Goal: Transaction & Acquisition: Obtain resource

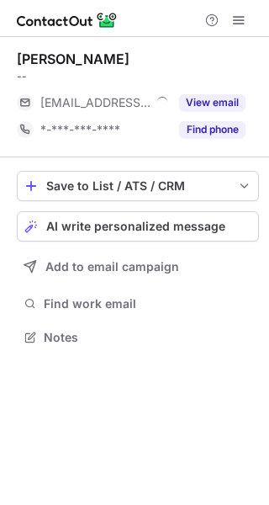
scroll to position [326, 269]
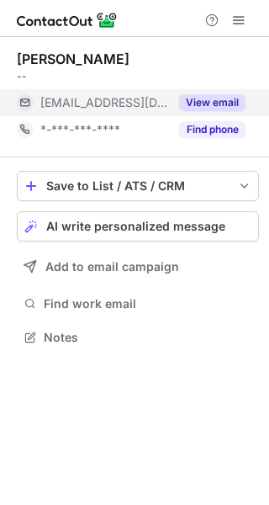
click at [199, 105] on button "View email" at bounding box center [212, 102] width 66 height 17
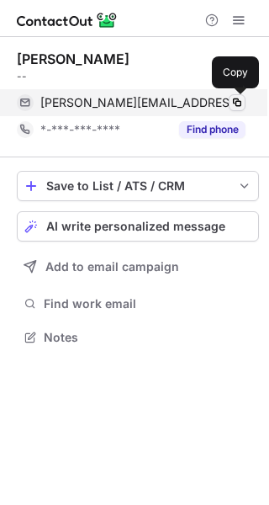
click at [238, 102] on span at bounding box center [237, 102] width 13 height 13
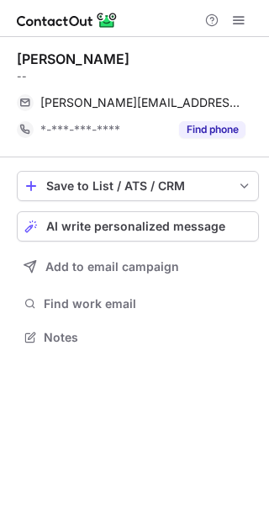
click at [62, 53] on div "Samantha Willis" at bounding box center [73, 59] width 113 height 17
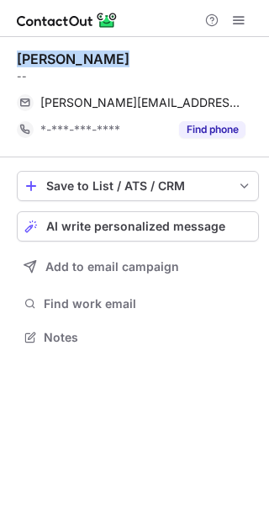
click at [62, 53] on div "Samantha Willis" at bounding box center [73, 59] width 113 height 17
copy div "Samantha Willis"
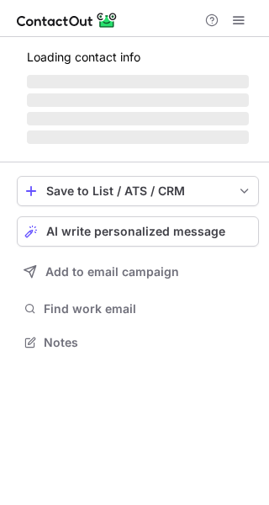
scroll to position [326, 269]
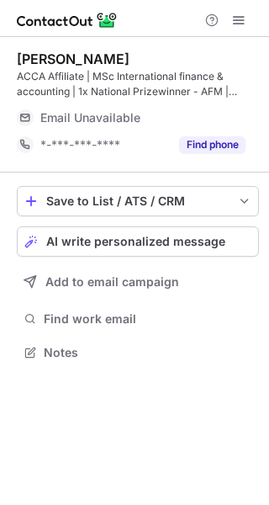
scroll to position [341, 269]
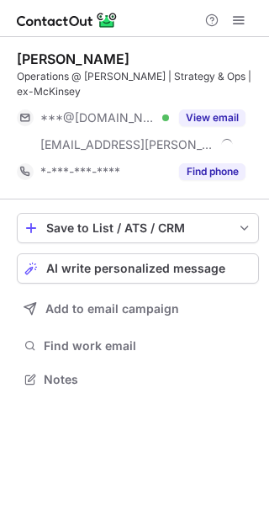
scroll to position [368, 269]
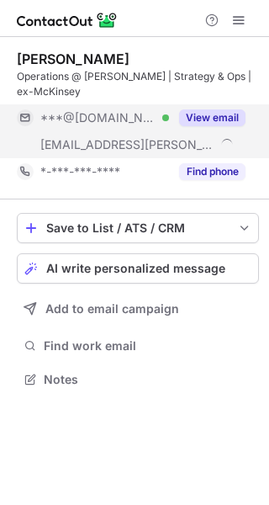
click at [210, 114] on button "View email" at bounding box center [212, 117] width 66 height 17
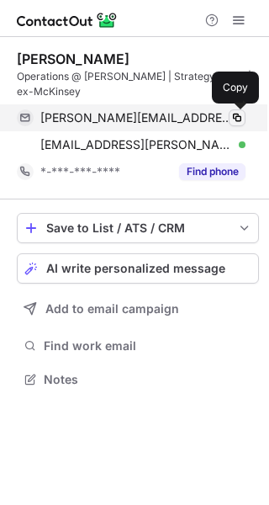
click at [237, 123] on span at bounding box center [237, 117] width 13 height 13
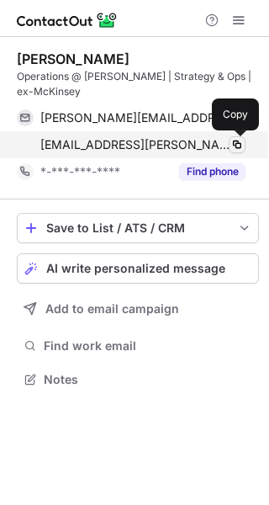
click at [237, 137] on button at bounding box center [237, 144] width 17 height 17
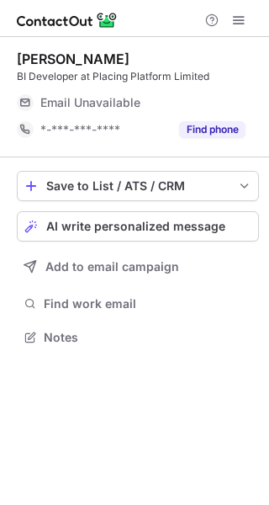
scroll to position [326, 269]
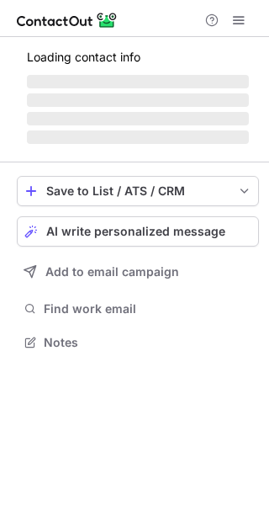
scroll to position [326, 269]
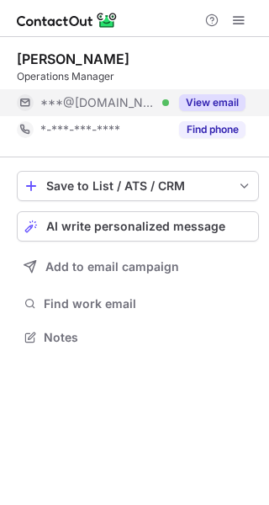
click at [197, 104] on button "View email" at bounding box center [212, 102] width 66 height 17
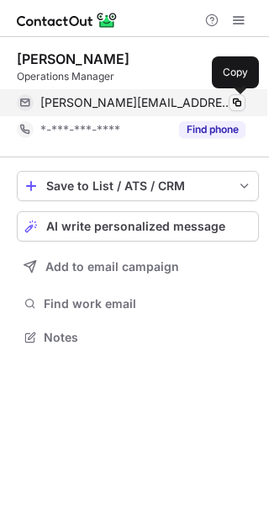
click at [240, 104] on span at bounding box center [237, 102] width 13 height 13
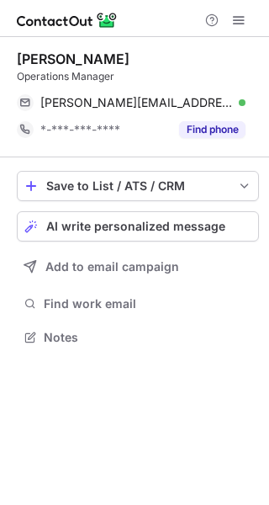
click at [50, 52] on div "[PERSON_NAME]" at bounding box center [73, 59] width 113 height 17
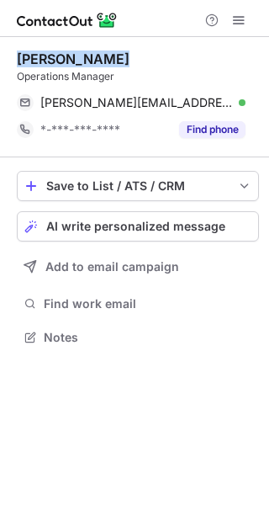
click at [50, 52] on div "[PERSON_NAME]" at bounding box center [73, 59] width 113 height 17
copy div "[PERSON_NAME]"
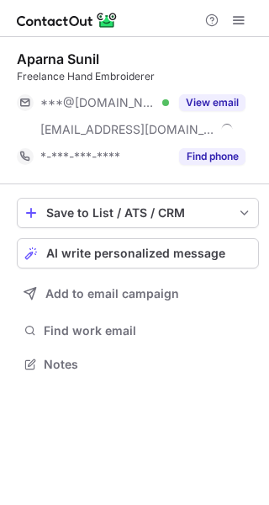
scroll to position [353, 269]
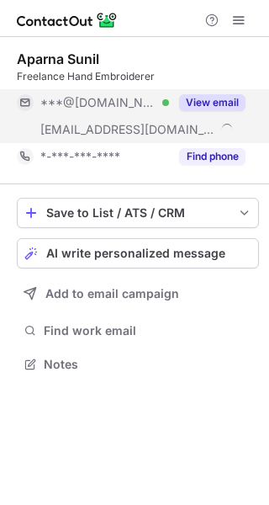
click at [222, 102] on button "View email" at bounding box center [212, 102] width 66 height 17
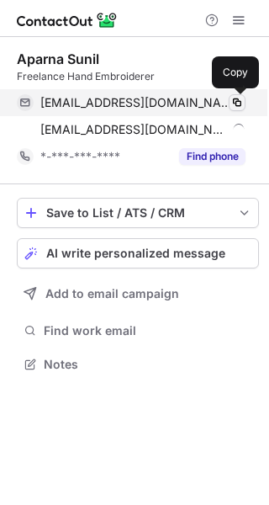
click at [243, 98] on span at bounding box center [237, 102] width 13 height 13
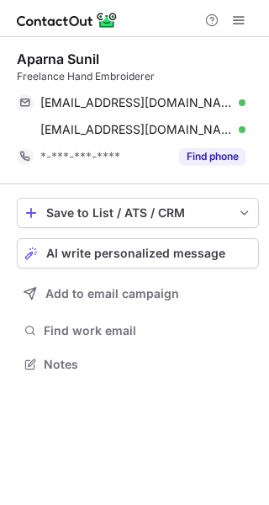
click at [45, 61] on div "Aparna Sunil" at bounding box center [58, 59] width 82 height 17
copy div "Aparna Sunil"
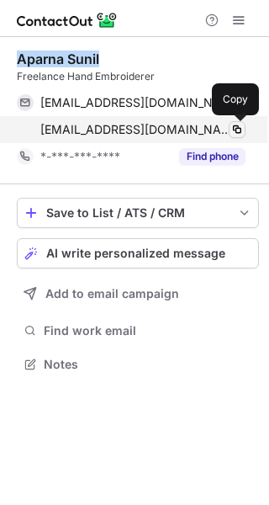
click at [242, 126] on span at bounding box center [237, 129] width 13 height 13
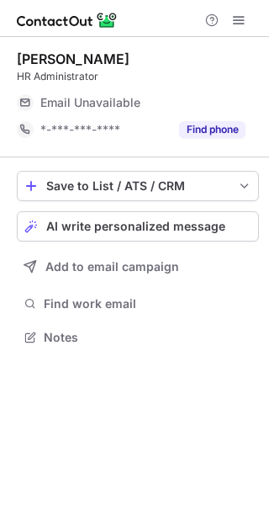
scroll to position [326, 269]
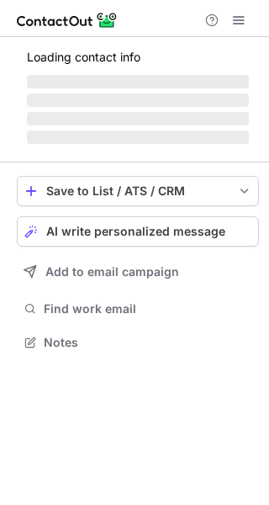
scroll to position [341, 269]
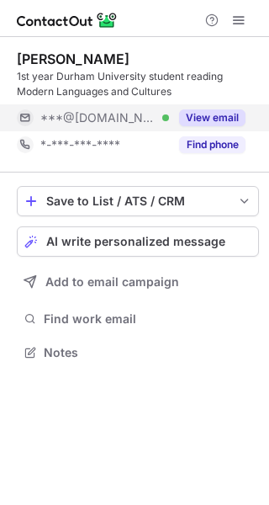
click at [219, 110] on button "View email" at bounding box center [212, 117] width 66 height 17
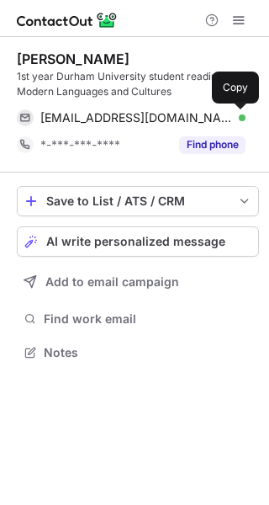
click at [238, 111] on span at bounding box center [237, 117] width 13 height 13
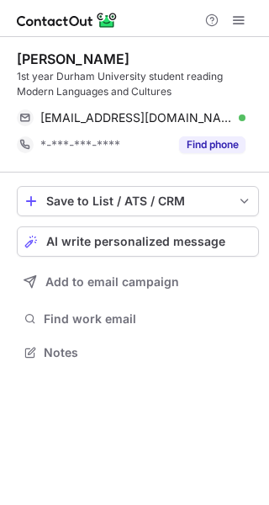
scroll to position [341, 269]
click at [258, 330] on div "Find work email" at bounding box center [138, 319] width 242 height 24
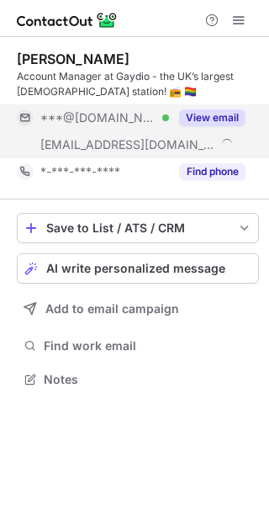
scroll to position [368, 269]
click at [213, 114] on button "View email" at bounding box center [212, 117] width 66 height 17
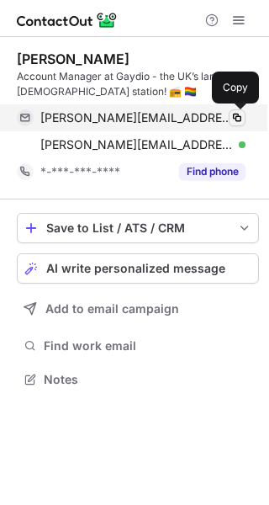
click at [240, 119] on span at bounding box center [237, 117] width 13 height 13
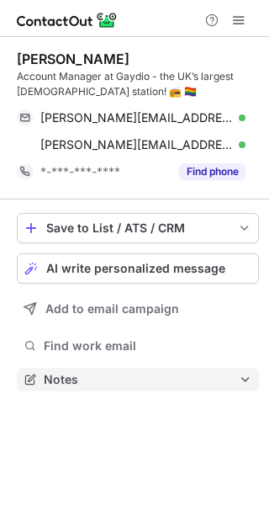
click at [248, 375] on span at bounding box center [245, 379] width 13 height 13
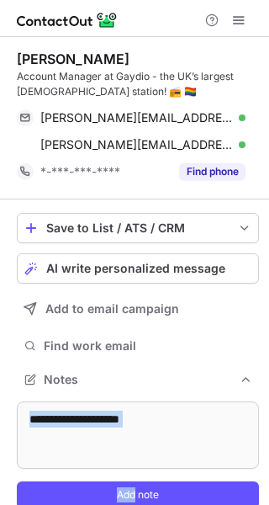
scroll to position [496, 258]
click at [248, 375] on div "Lewis Saunderson Account Manager at Gaydio - the UK’s largest LGBTQ+ station! 📻…" at bounding box center [134, 284] width 269 height 495
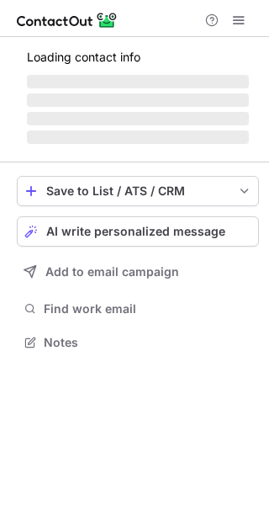
scroll to position [341, 269]
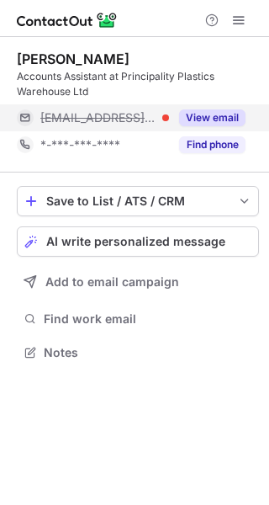
click at [202, 120] on button "View email" at bounding box center [212, 117] width 66 height 17
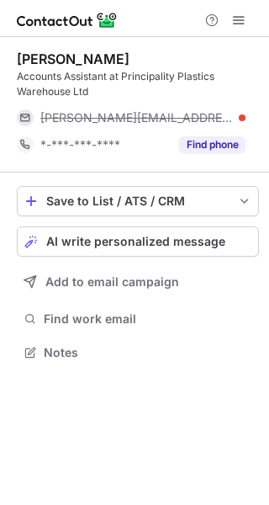
click at [242, 115] on div at bounding box center [242, 117] width 7 height 7
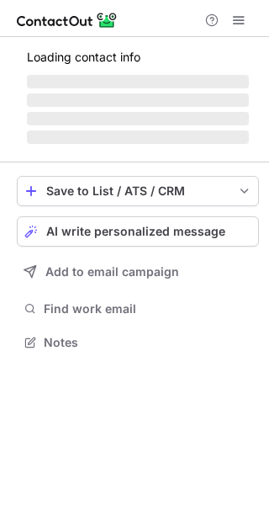
scroll to position [326, 269]
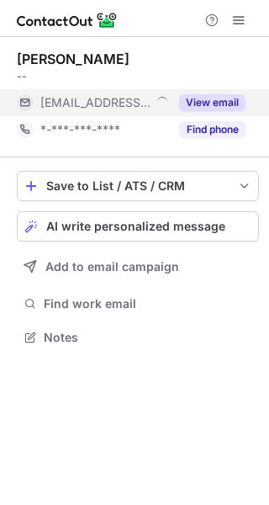
click at [215, 98] on button "View email" at bounding box center [212, 102] width 66 height 17
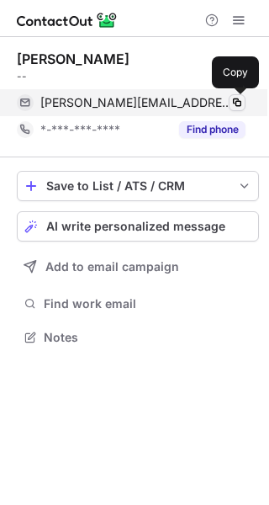
click at [233, 104] on span at bounding box center [237, 102] width 13 height 13
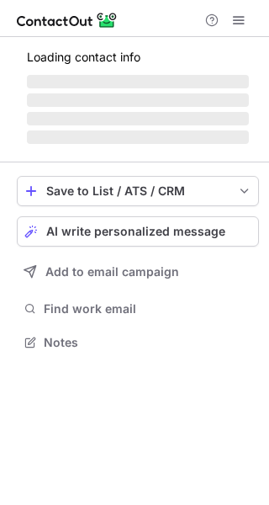
scroll to position [341, 269]
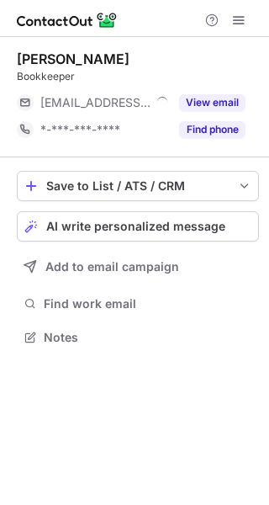
scroll to position [326, 269]
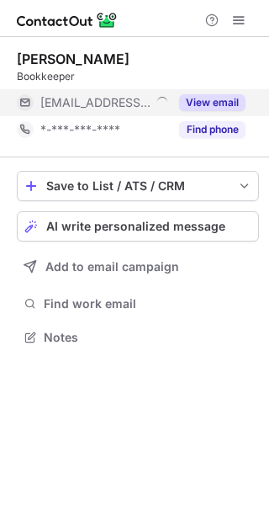
click at [225, 98] on button "View email" at bounding box center [212, 102] width 66 height 17
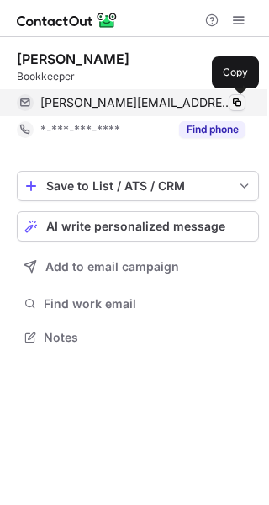
click at [240, 98] on span at bounding box center [237, 102] width 13 height 13
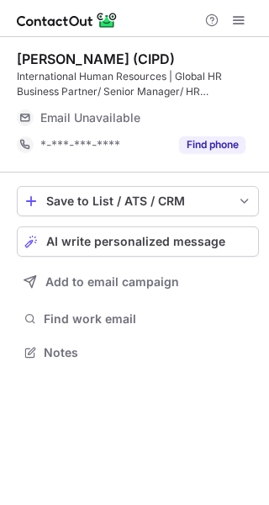
scroll to position [331, 269]
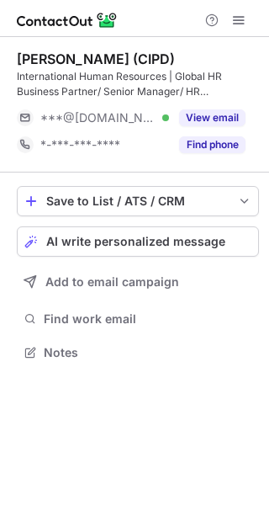
scroll to position [341, 269]
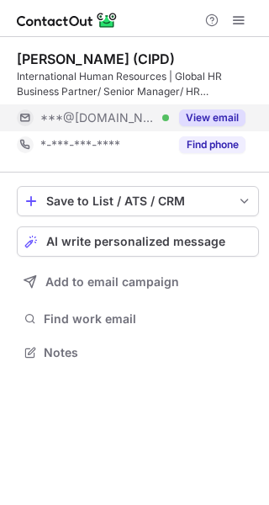
click at [206, 112] on button "View email" at bounding box center [212, 117] width 66 height 17
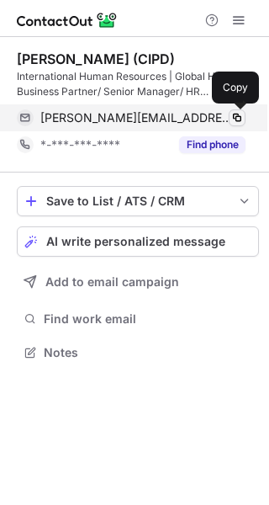
click at [237, 124] on span at bounding box center [237, 117] width 13 height 13
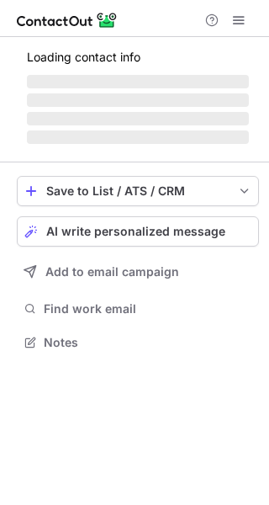
scroll to position [326, 269]
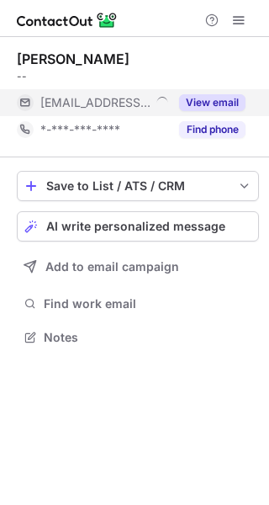
click at [208, 98] on button "View email" at bounding box center [212, 102] width 66 height 17
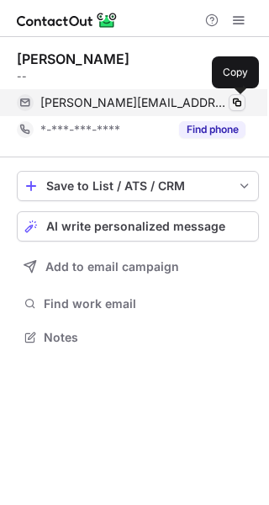
click at [234, 106] on span at bounding box center [237, 102] width 13 height 13
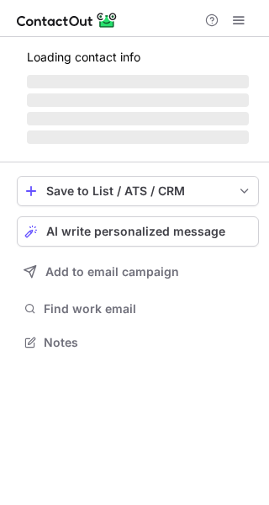
scroll to position [326, 269]
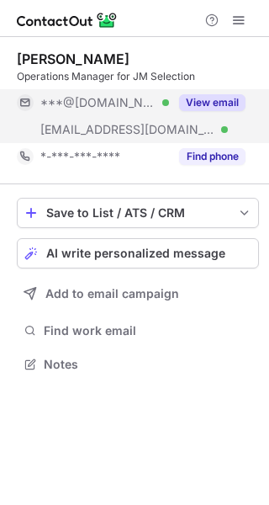
click at [208, 94] on button "View email" at bounding box center [212, 102] width 66 height 17
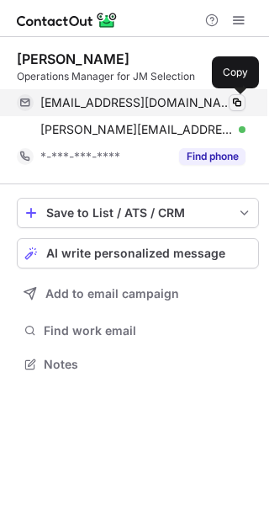
click at [240, 101] on span at bounding box center [237, 102] width 13 height 13
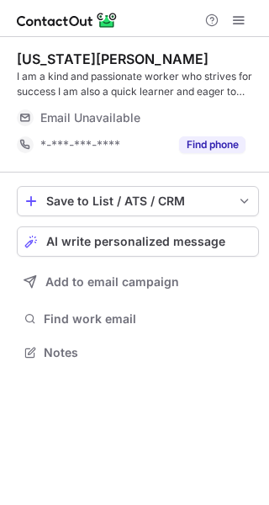
scroll to position [341, 269]
